Goal: Check status: Check status

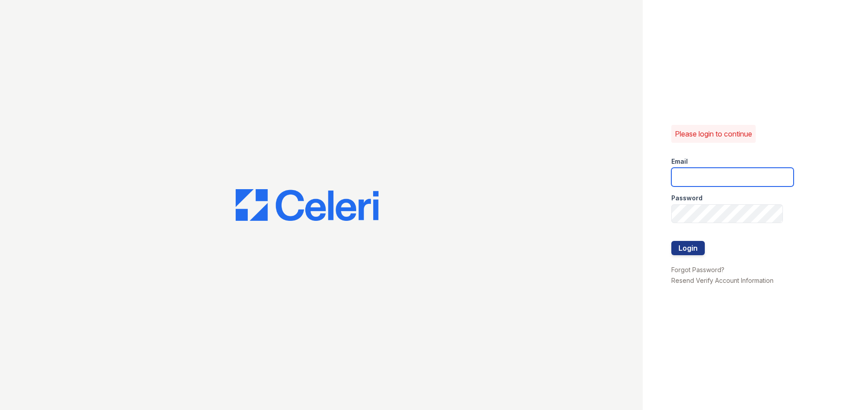
click at [696, 180] on input "email" at bounding box center [733, 177] width 122 height 19
type input "thesocialchico@trinity-pm.com"
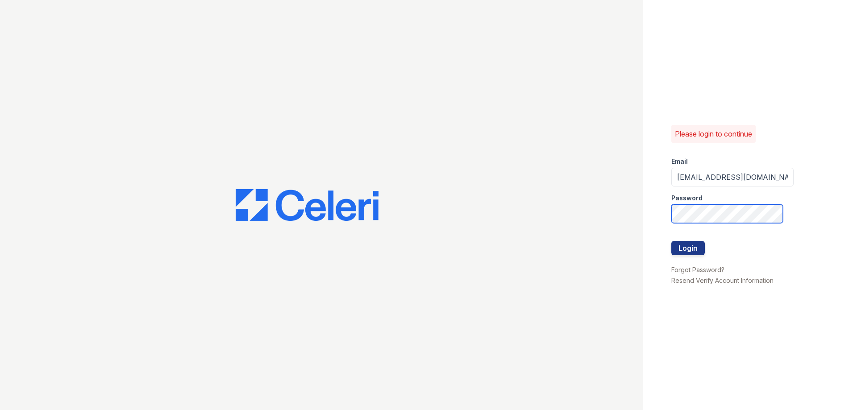
click at [672, 241] on button "Login" at bounding box center [688, 248] width 33 height 14
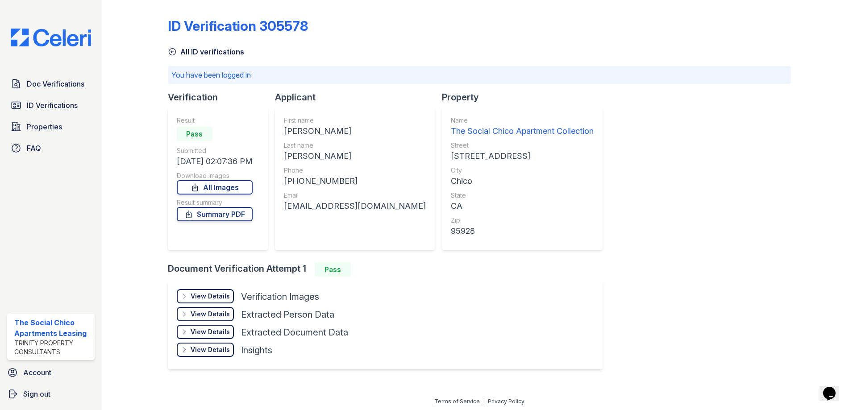
click at [169, 56] on icon at bounding box center [172, 51] width 9 height 9
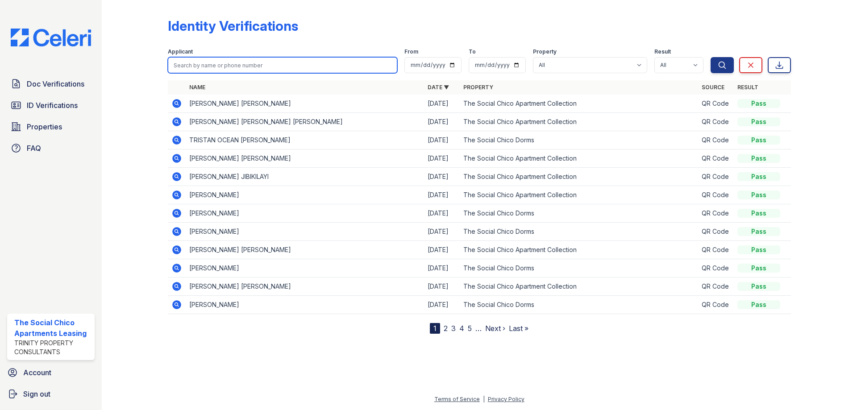
click at [191, 62] on input "search" at bounding box center [283, 65] width 230 height 16
type input "ximena"
click at [711, 57] on button "Search" at bounding box center [722, 65] width 23 height 16
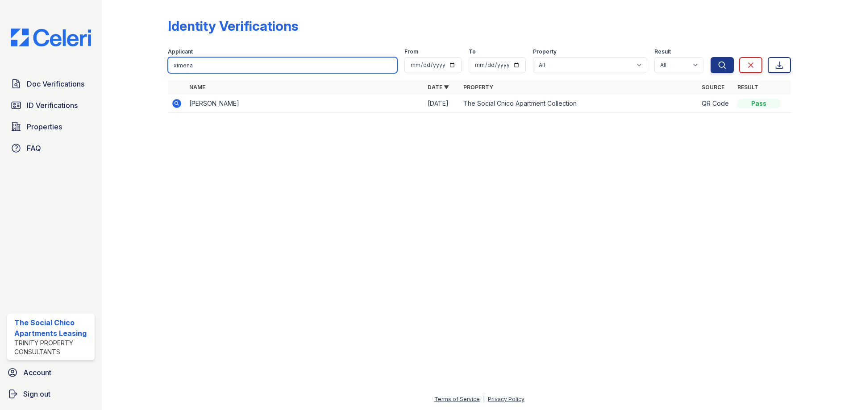
click at [220, 69] on input "ximena" at bounding box center [283, 65] width 230 height 16
click at [711, 57] on button "Search" at bounding box center [722, 65] width 23 height 16
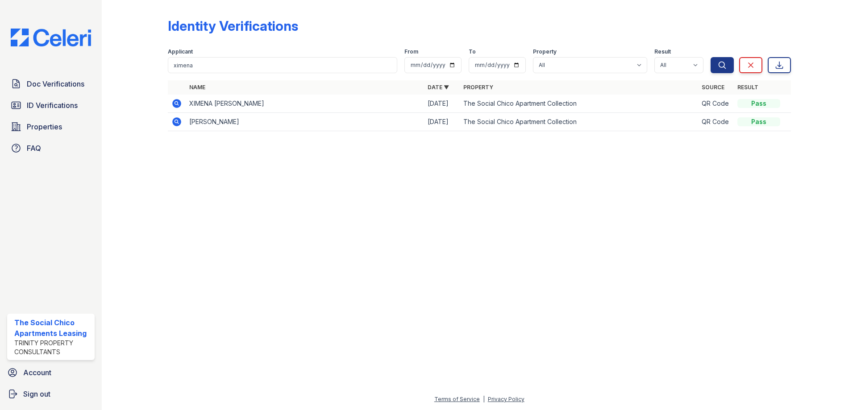
click at [178, 104] on icon at bounding box center [176, 103] width 11 height 11
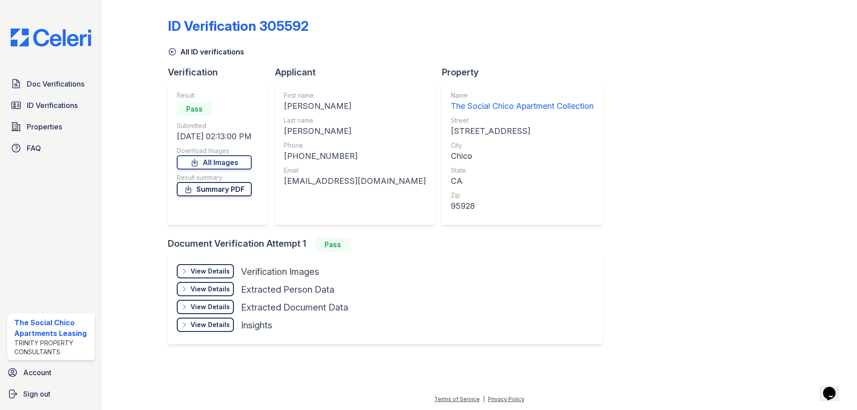
click at [240, 191] on link "Summary PDF" at bounding box center [214, 189] width 75 height 14
